Goal: Task Accomplishment & Management: Manage account settings

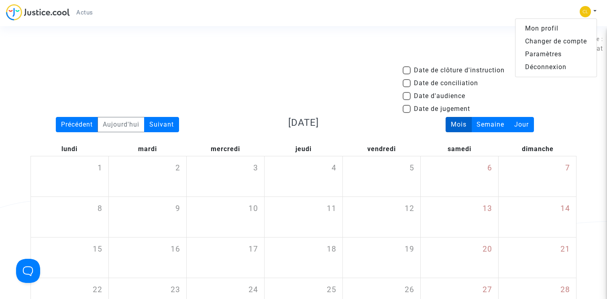
click at [547, 27] on link "Mon profil" at bounding box center [555, 28] width 81 height 13
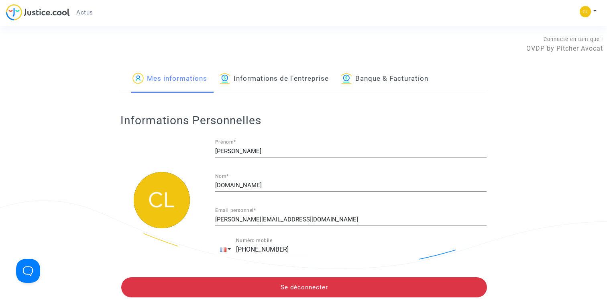
click at [598, 13] on div "Mon profil Changer de compte Paramètres Déconnexion" at bounding box center [590, 16] width 22 height 20
click at [597, 13] on div "Mon profil Changer de compte Paramètres Déconnexion" at bounding box center [590, 16] width 22 height 20
click at [594, 11] on button at bounding box center [588, 12] width 18 height 12
click at [563, 43] on link "Changer de compte" at bounding box center [555, 41] width 81 height 13
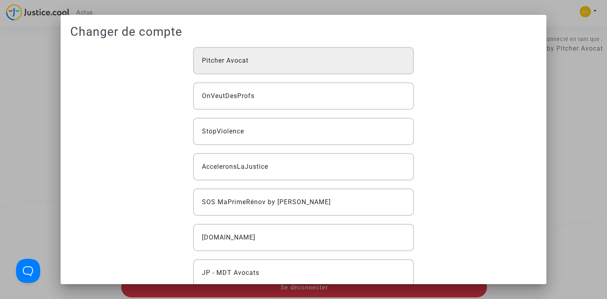
click at [363, 67] on div "Pitcher Avocat" at bounding box center [303, 60] width 221 height 27
